Goal: Transaction & Acquisition: Purchase product/service

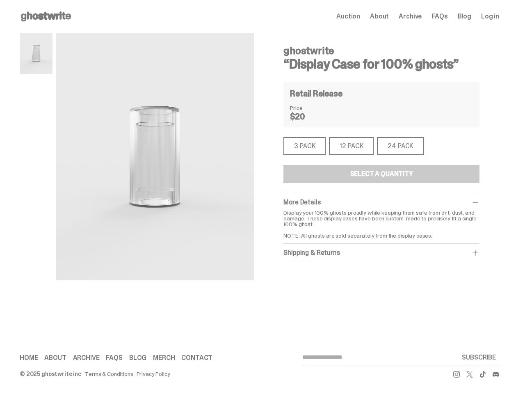
click at [155, 156] on img at bounding box center [155, 157] width 198 height 248
click at [0, 48] on div "ghostwrite “Display Case for 100% ghosts” ghostwrite “Display Case for 100% gho…" at bounding box center [259, 179] width 519 height 293
